Goal: Information Seeking & Learning: Learn about a topic

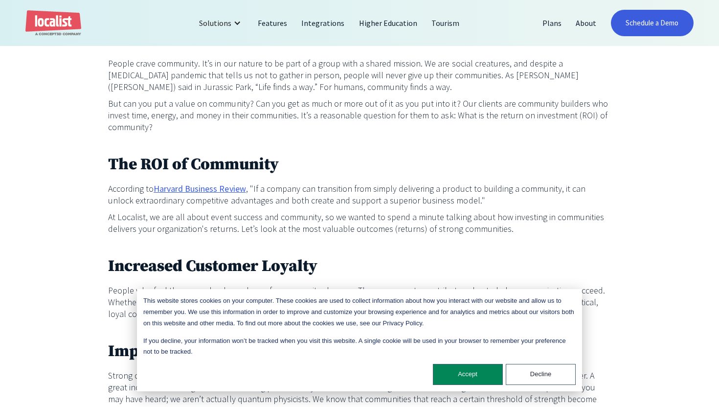
scroll to position [437, 0]
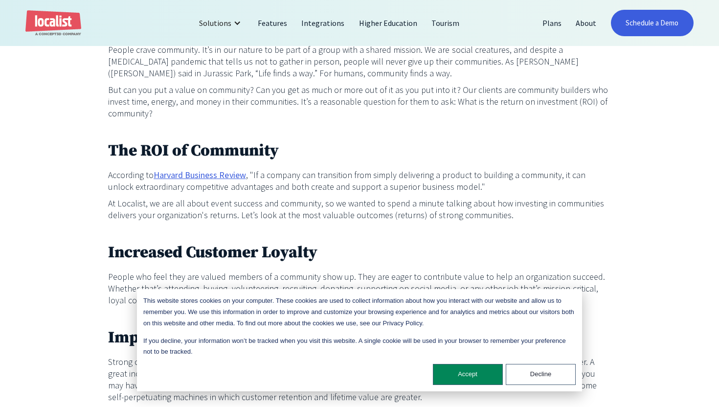
click at [195, 169] on link "Harvard Business Review" at bounding box center [199, 175] width 92 height 12
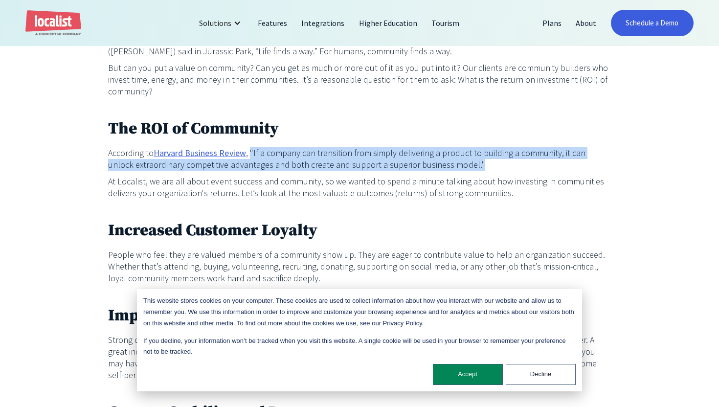
drag, startPoint x: 250, startPoint y: 140, endPoint x: 469, endPoint y: 152, distance: 219.8
click at [470, 153] on p "According to Harvard Business Review , "If a company can transition from simply…" at bounding box center [359, 158] width 502 height 23
click at [469, 152] on p "According to Harvard Business Review , "If a company can transition from simply…" at bounding box center [359, 158] width 502 height 23
drag, startPoint x: 455, startPoint y: 150, endPoint x: 106, endPoint y: 145, distance: 349.0
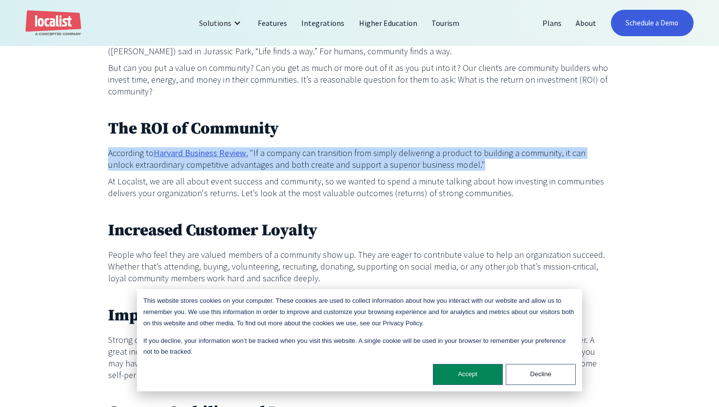
copy p "According to Harvard Business Review , "If a company can transition from simply…"
click at [191, 147] on link "Harvard Business Review" at bounding box center [199, 153] width 92 height 12
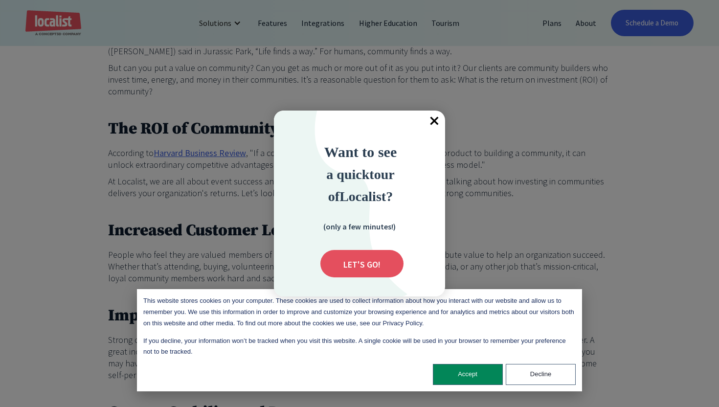
click at [427, 120] on span "×" at bounding box center [434, 121] width 22 height 22
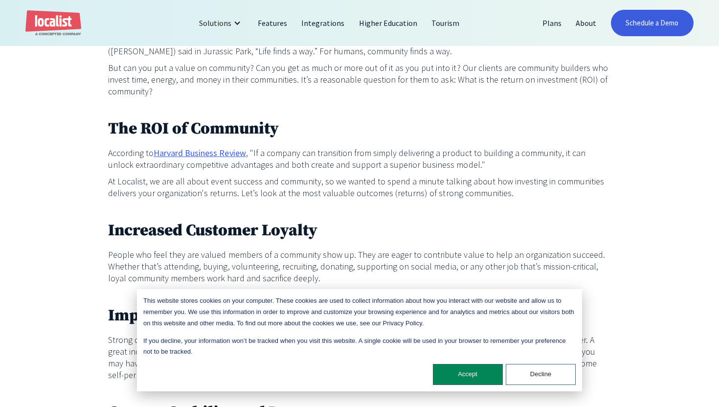
click at [203, 147] on link "Harvard Business Review" at bounding box center [199, 153] width 92 height 12
